Goal: Task Accomplishment & Management: Manage account settings

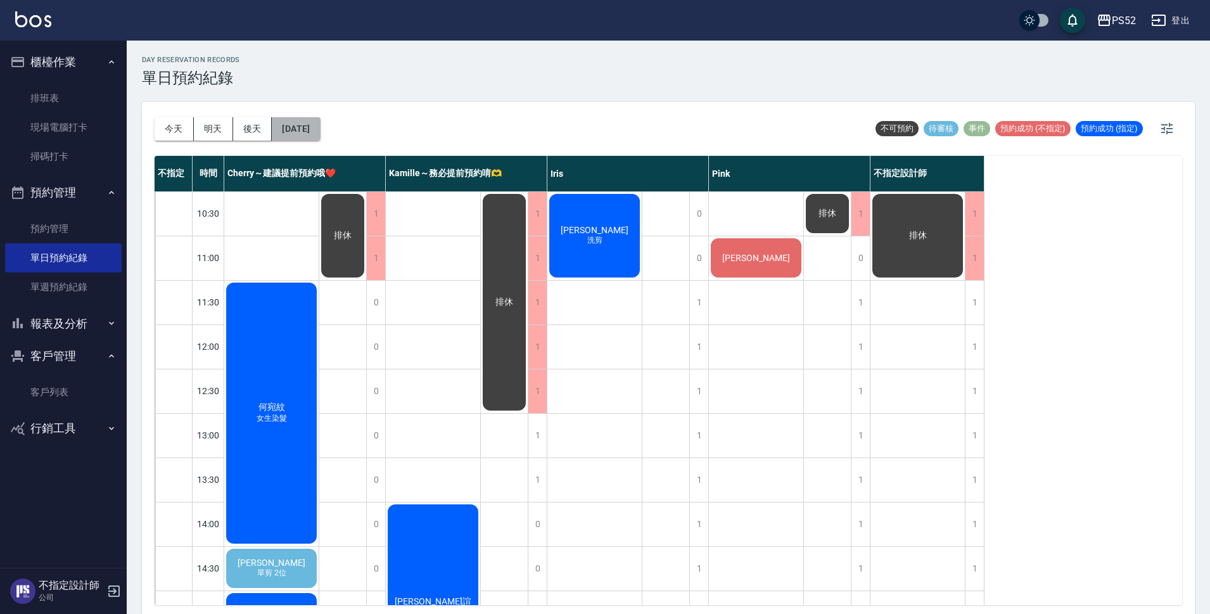
click at [310, 136] on button "[DATE]" at bounding box center [296, 128] width 48 height 23
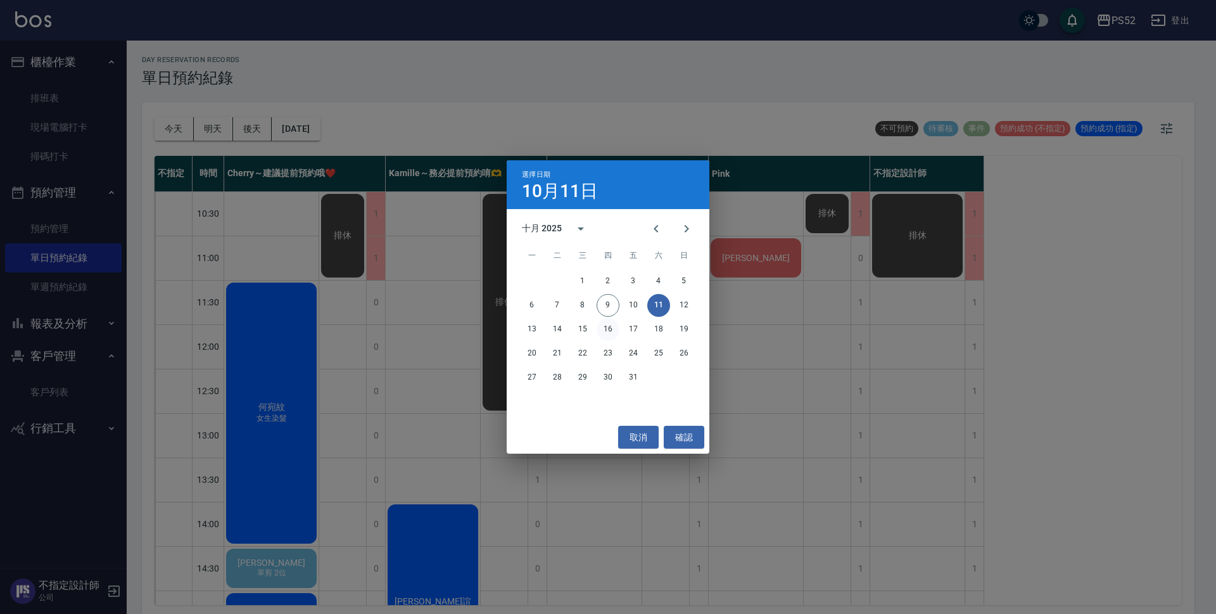
click at [604, 332] on button "16" at bounding box center [608, 329] width 23 height 23
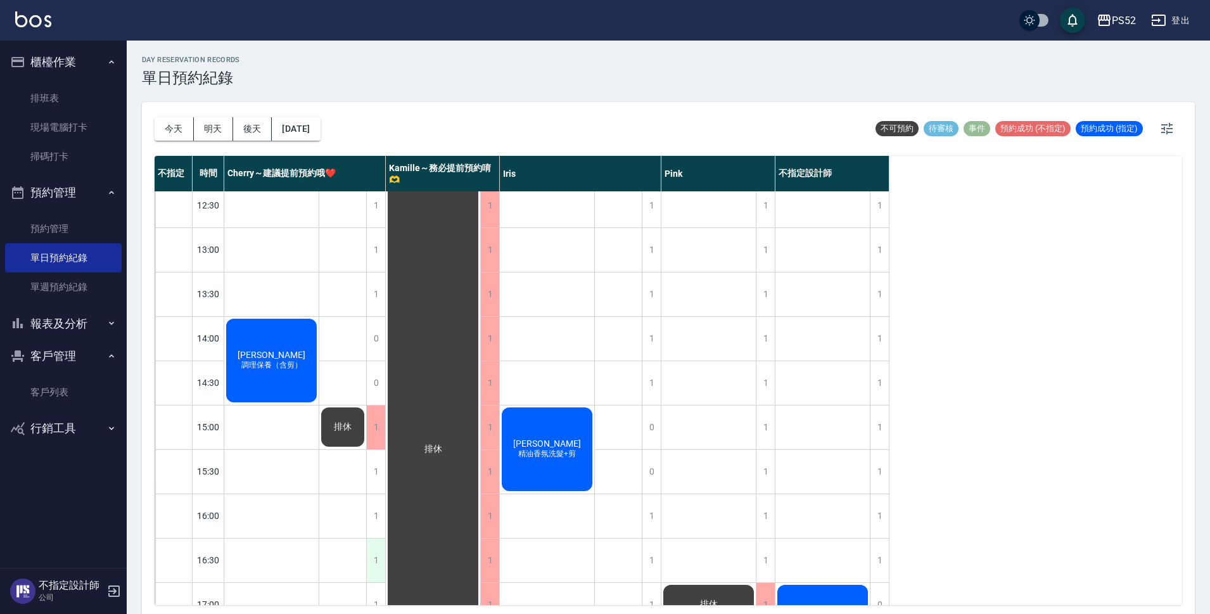
scroll to position [274, 0]
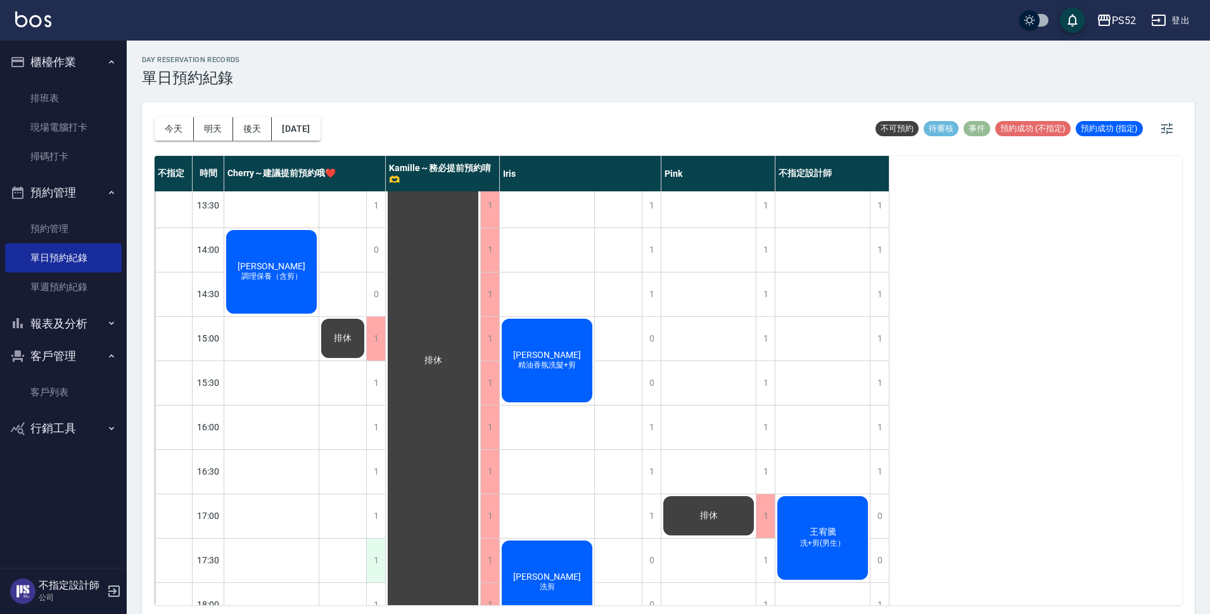
click at [369, 566] on div "1" at bounding box center [375, 560] width 19 height 44
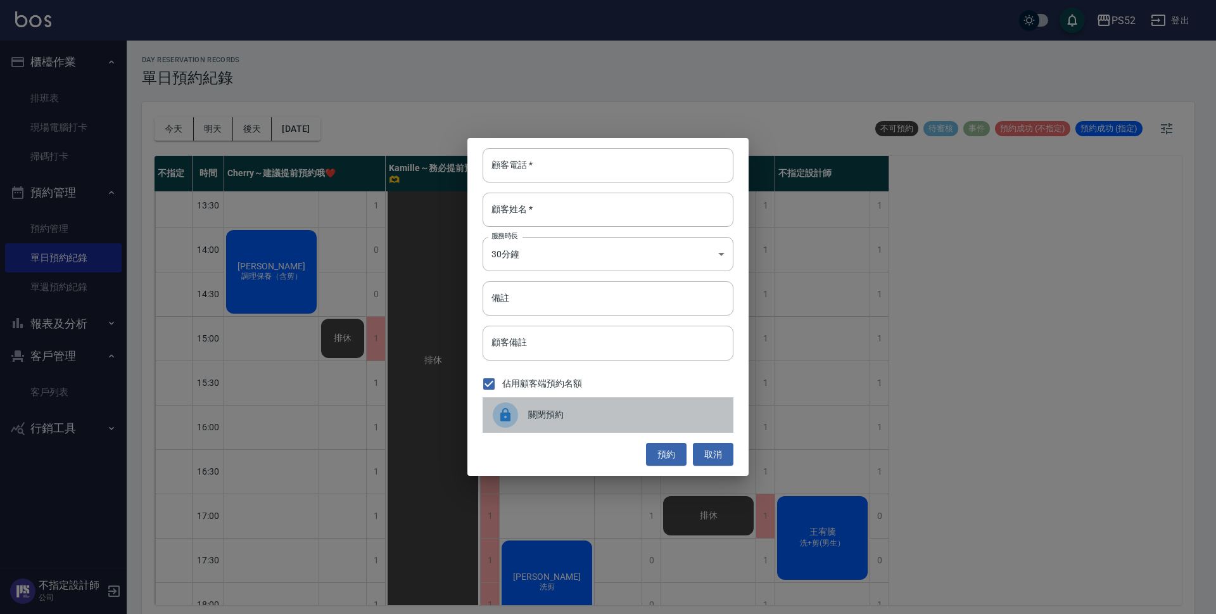
click at [554, 416] on span "關閉預約" at bounding box center [625, 414] width 195 height 13
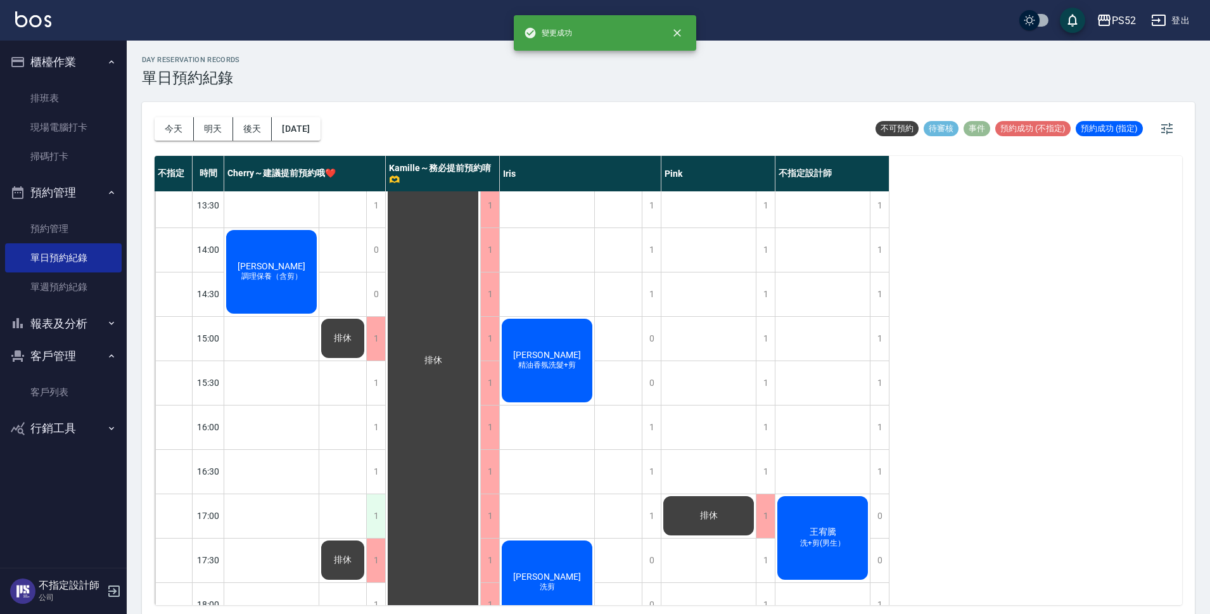
click at [374, 502] on div "1" at bounding box center [375, 516] width 19 height 44
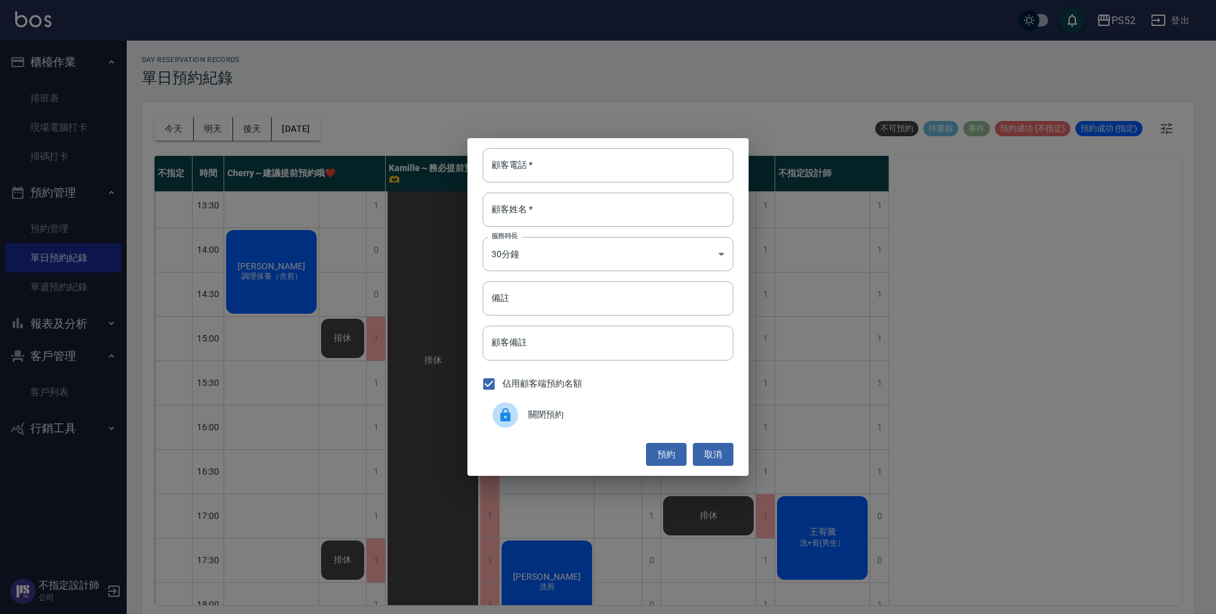
click at [557, 420] on span "關閉預約" at bounding box center [625, 414] width 195 height 13
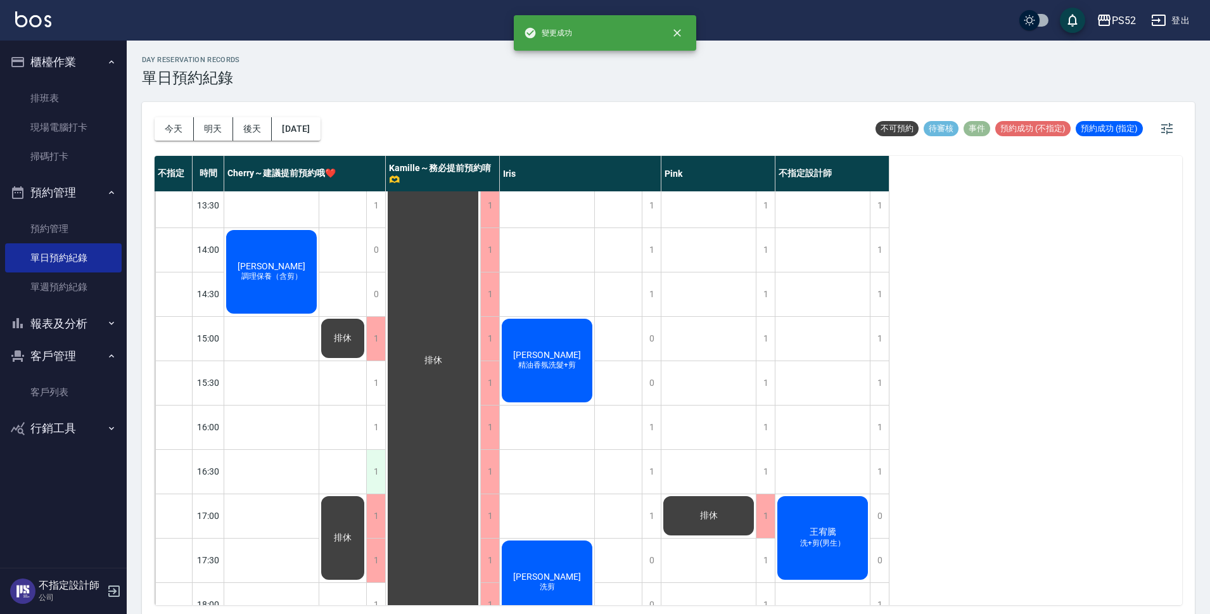
click at [384, 471] on div "1" at bounding box center [375, 472] width 19 height 44
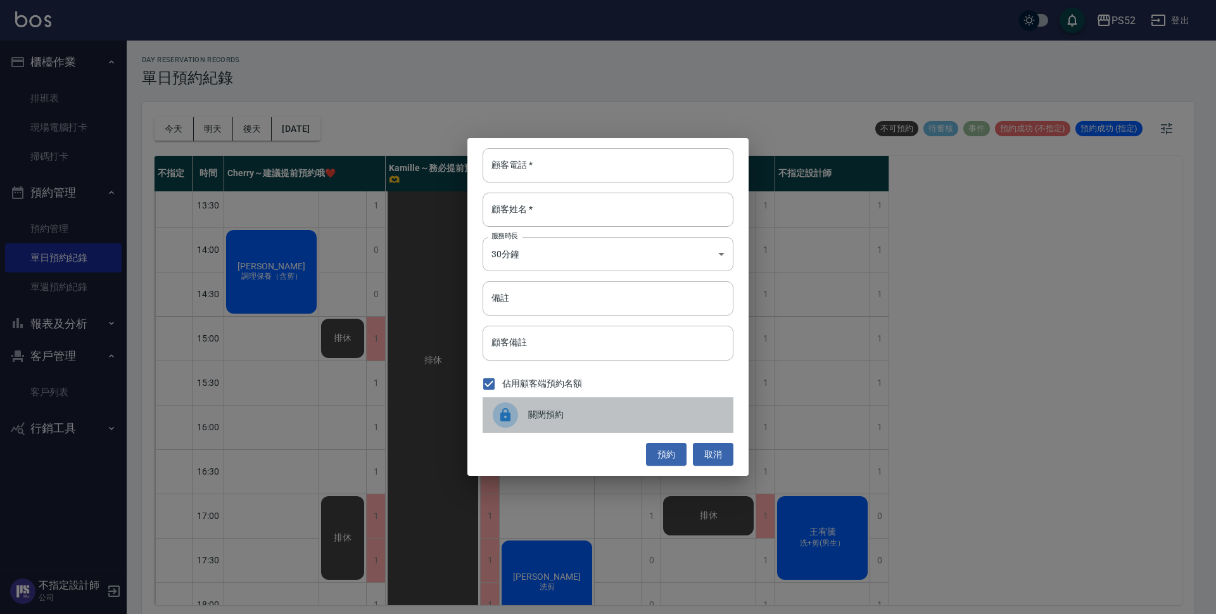
click at [534, 417] on span "關閉預約" at bounding box center [625, 414] width 195 height 13
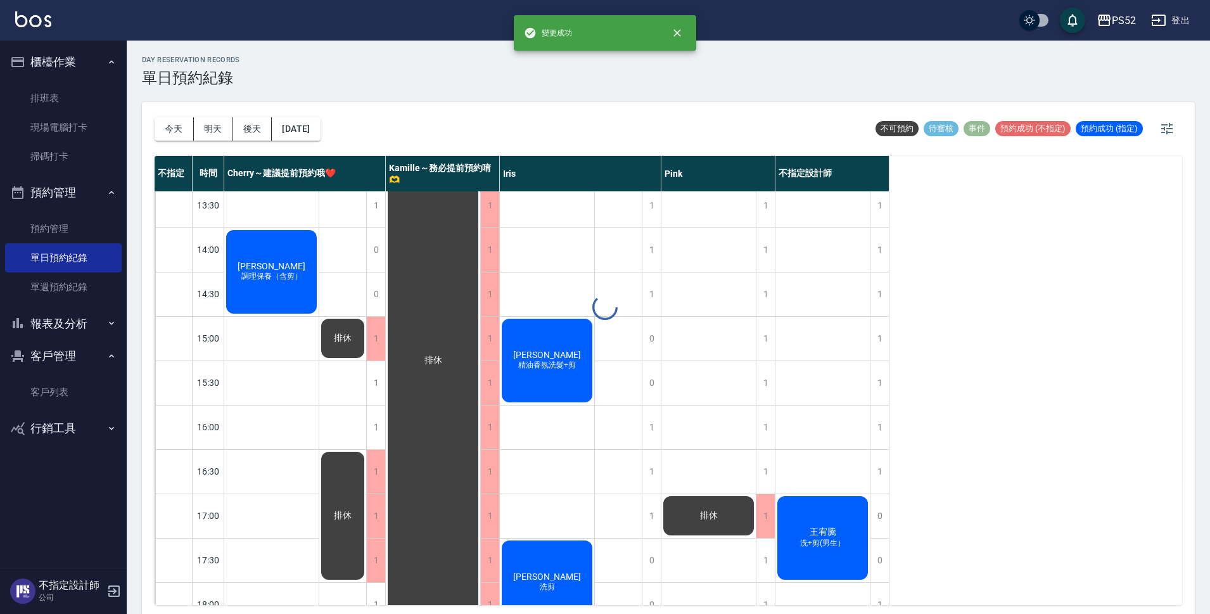
click at [376, 433] on div "1" at bounding box center [375, 427] width 19 height 44
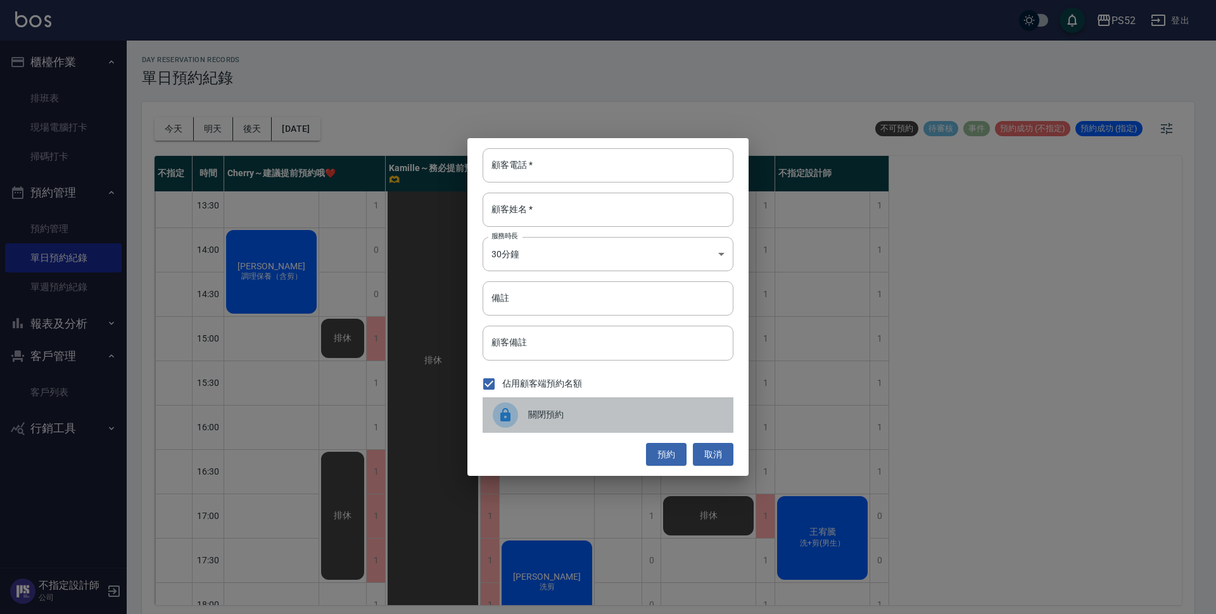
click at [535, 412] on span "關閉預約" at bounding box center [625, 414] width 195 height 13
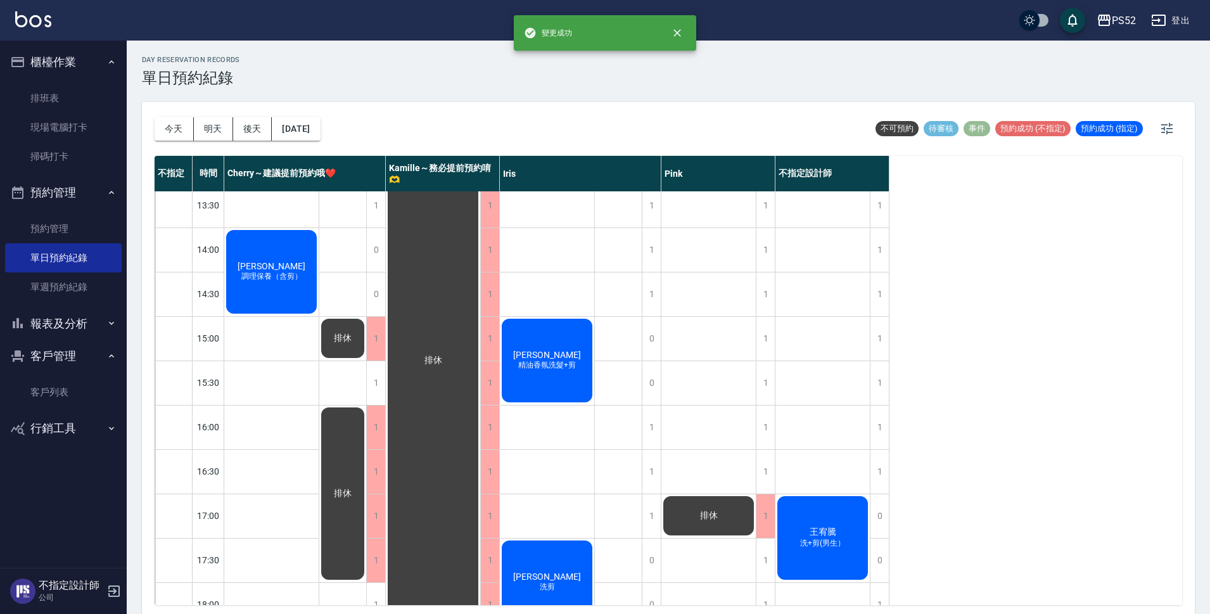
click at [377, 389] on div "1" at bounding box center [375, 383] width 19 height 44
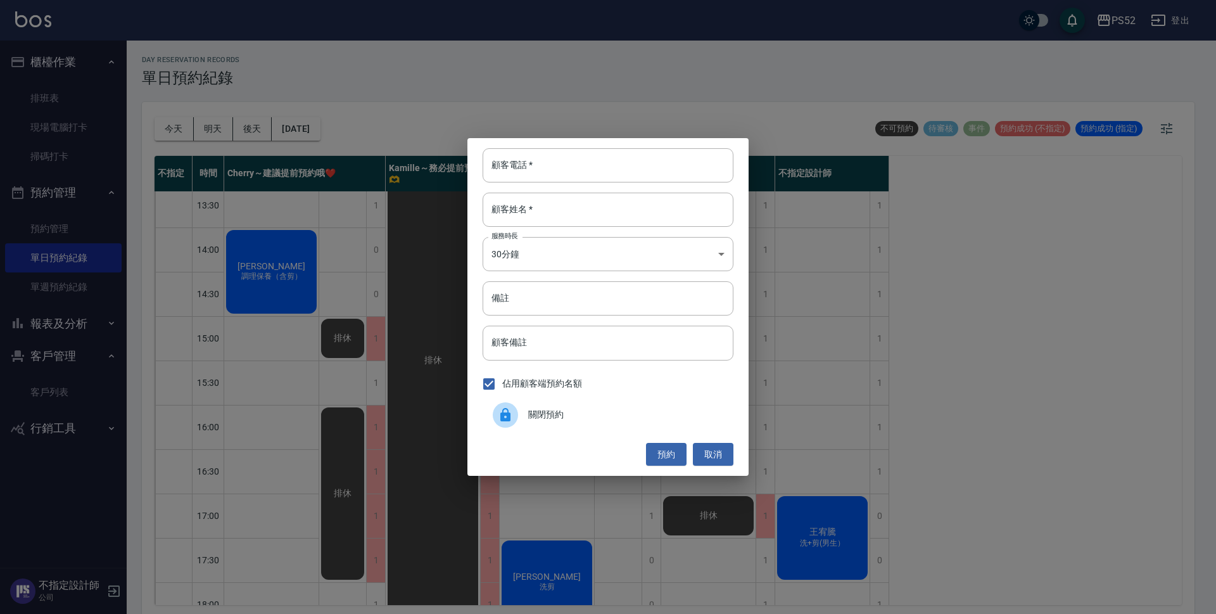
click at [600, 409] on span "關閉預約" at bounding box center [625, 414] width 195 height 13
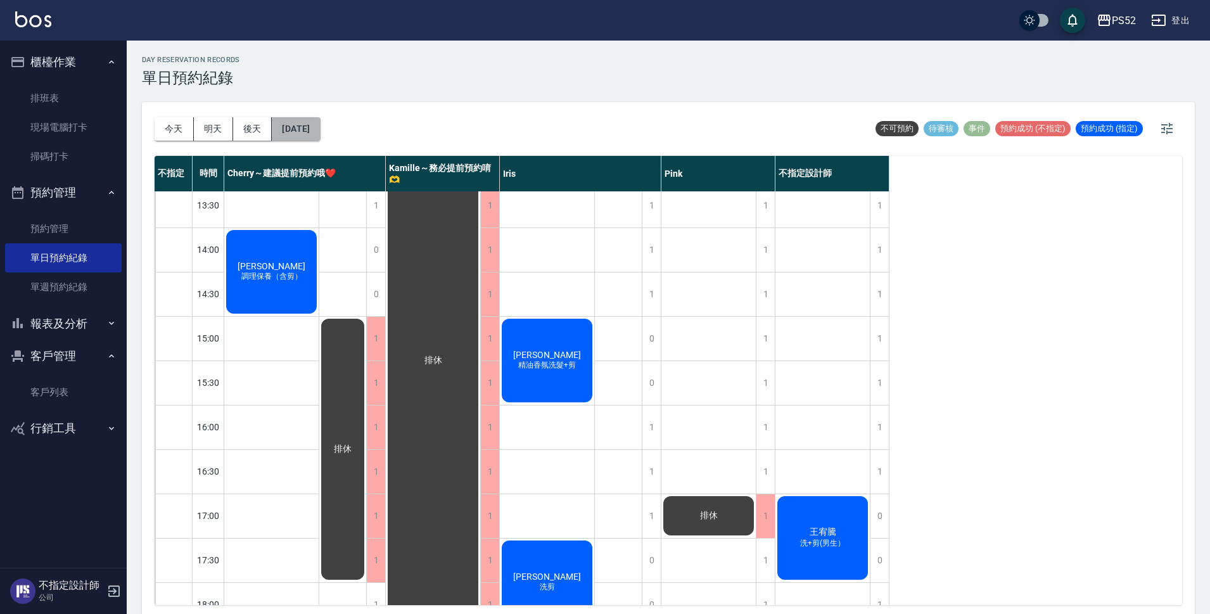
click at [320, 133] on button "[DATE]" at bounding box center [296, 128] width 48 height 23
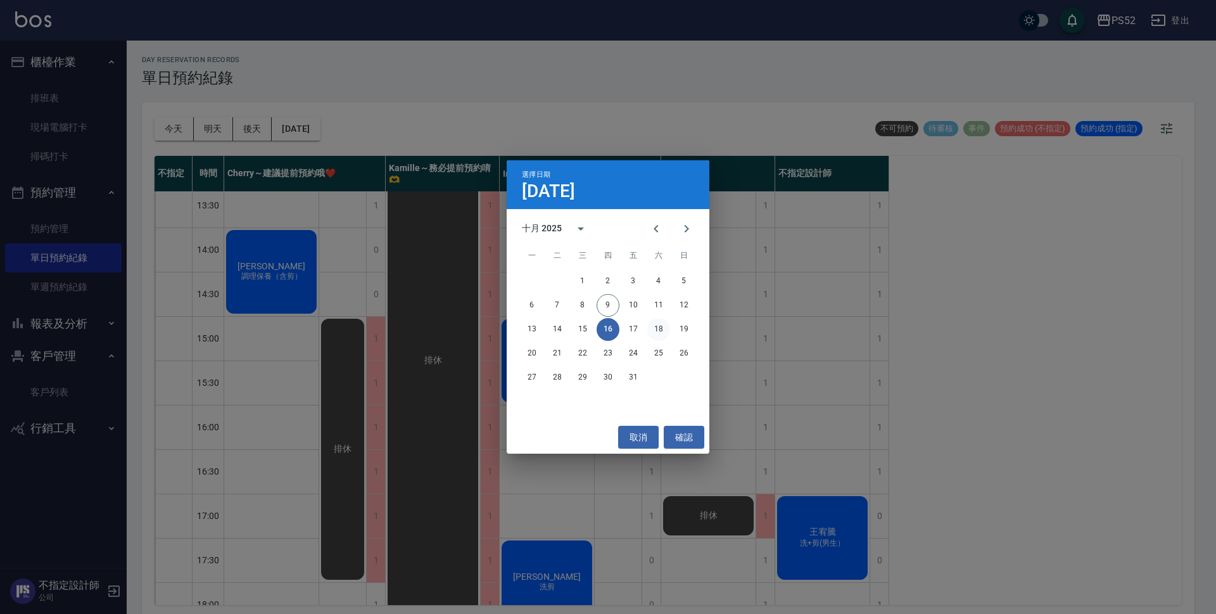
click at [654, 327] on button "18" at bounding box center [658, 329] width 23 height 23
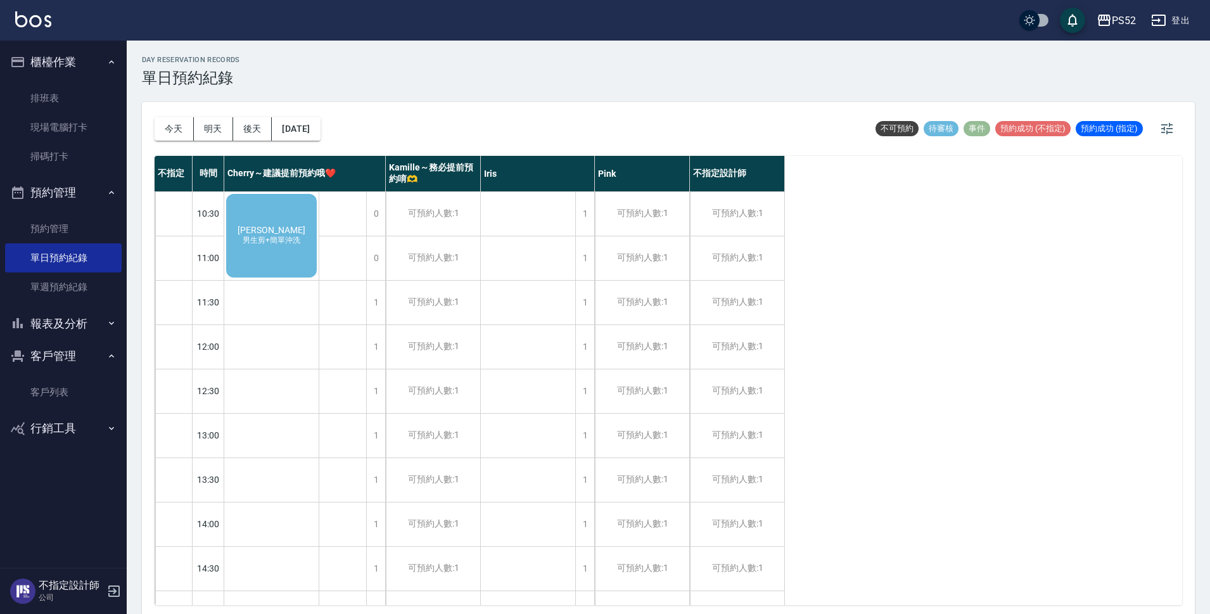
click at [281, 219] on div "[PERSON_NAME]剪+簡單沖洗" at bounding box center [271, 235] width 94 height 87
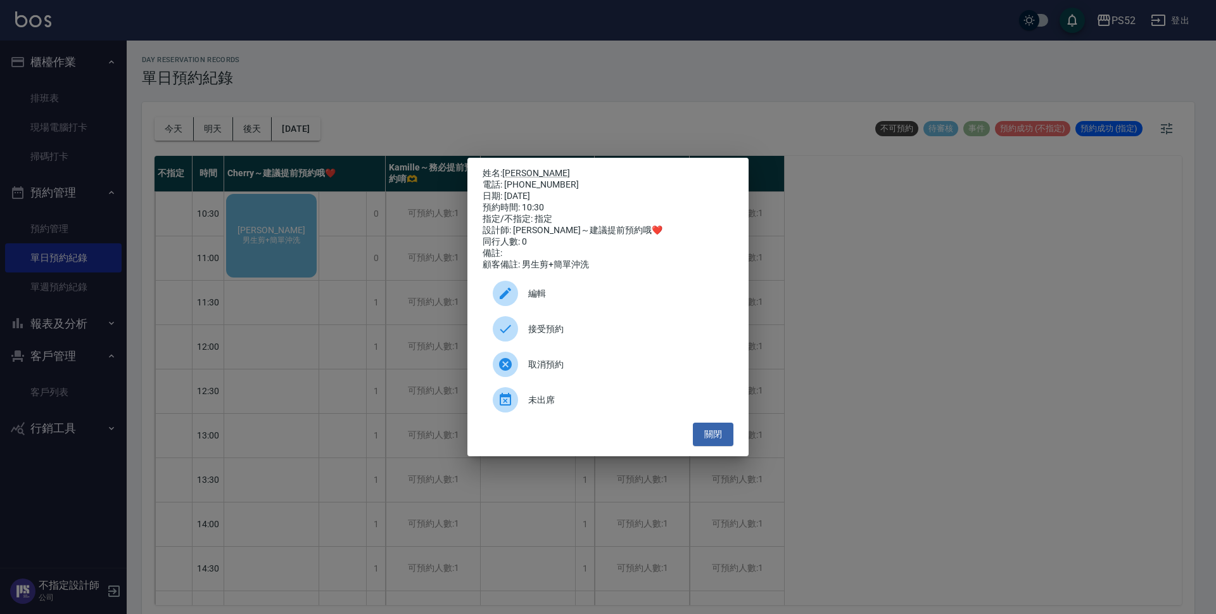
click at [561, 333] on span "接受預約" at bounding box center [625, 328] width 195 height 13
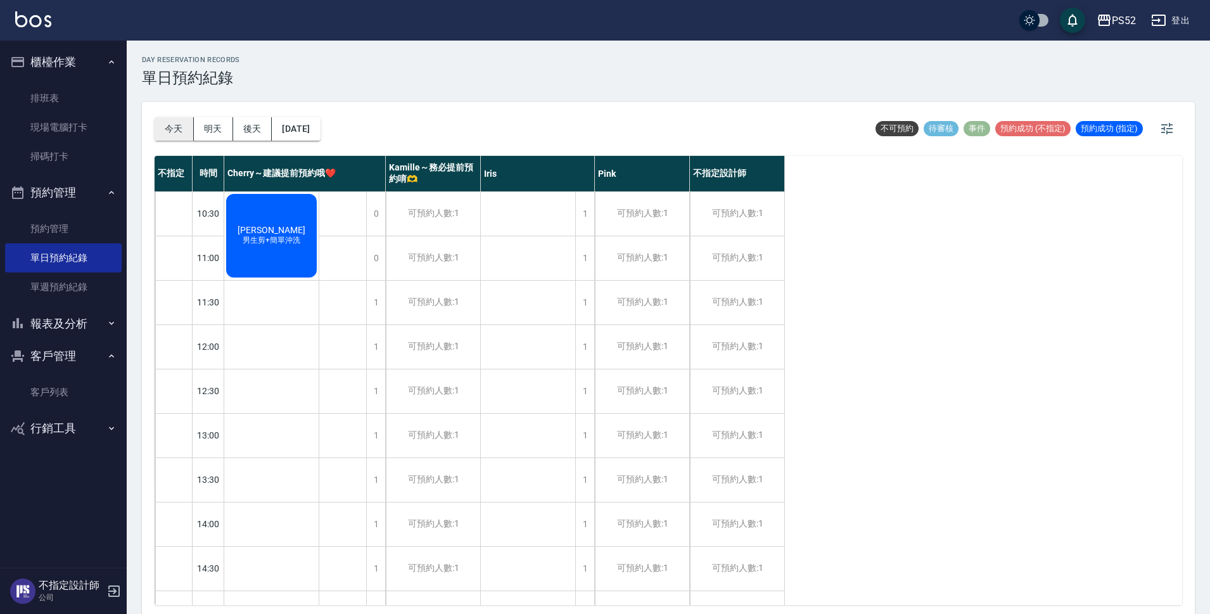
click at [175, 126] on button "今天" at bounding box center [174, 128] width 39 height 23
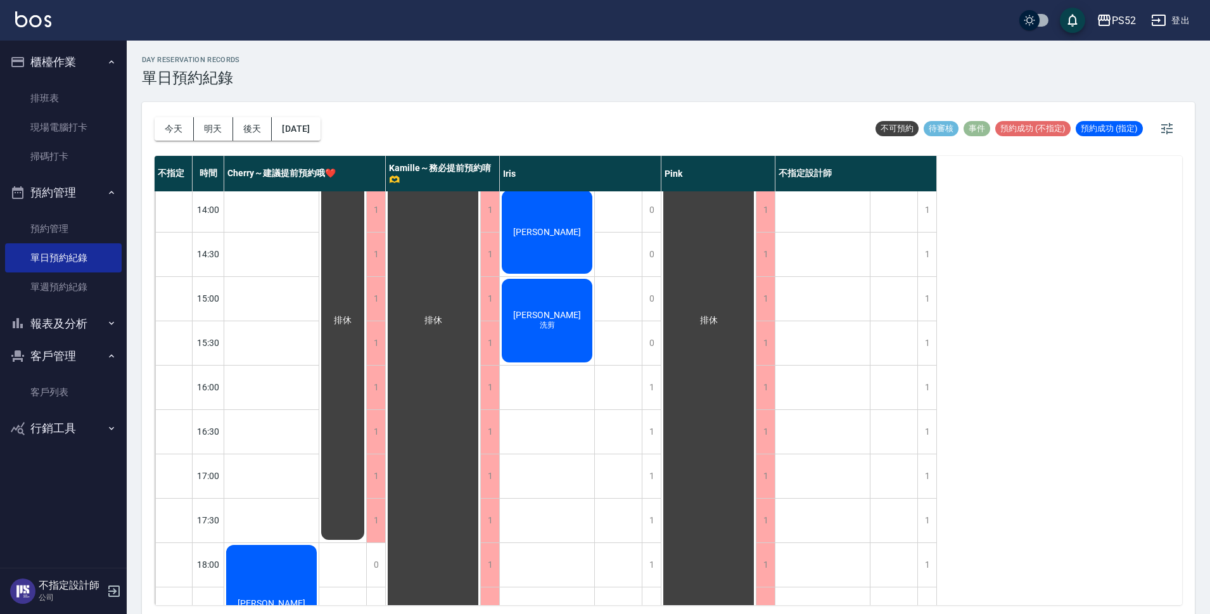
scroll to position [317, 0]
